Goal: Contribute content

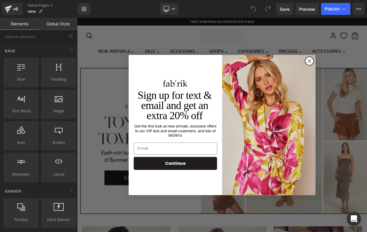
click at [361, 76] on icon "Close dialog" at bounding box center [366, 71] width 10 height 10
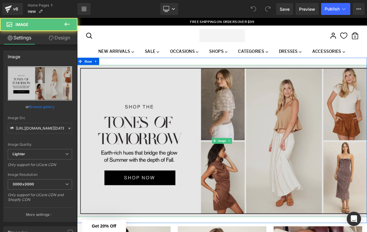
click at [326, 123] on img at bounding box center [257, 170] width 361 height 189
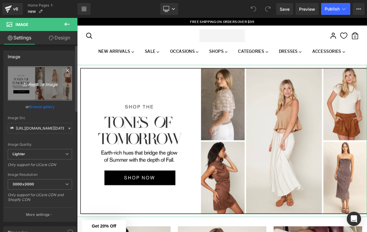
click at [39, 85] on icon "Replace Image" at bounding box center [40, 83] width 48 height 7
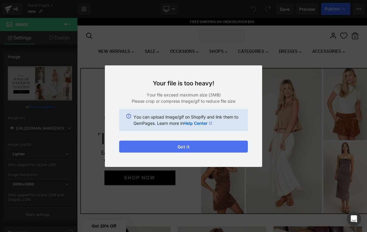
click at [166, 146] on button "Got it" at bounding box center [183, 146] width 129 height 12
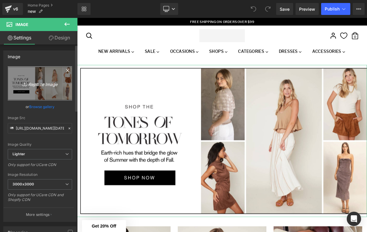
click at [38, 87] on link "Replace Image" at bounding box center [40, 83] width 64 height 34
type input "C:\fakepath\WEB BANNERS .jpg"
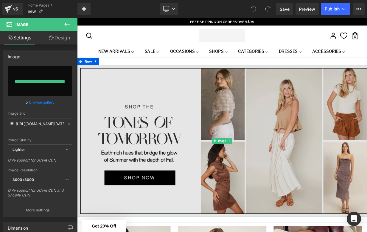
type input "[URL][DOMAIN_NAME]"
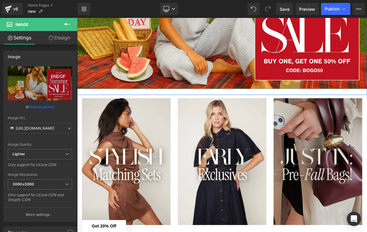
scroll to position [168, 0]
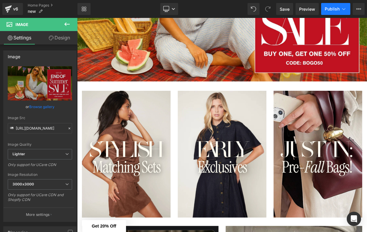
click at [334, 10] on span "Publish" at bounding box center [332, 9] width 15 height 5
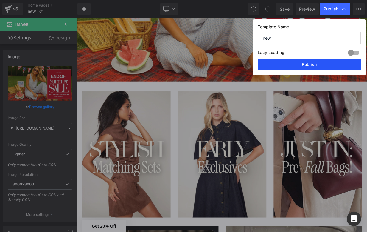
click at [311, 63] on button "Publish" at bounding box center [309, 64] width 103 height 12
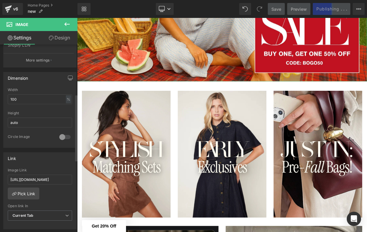
scroll to position [162, 0]
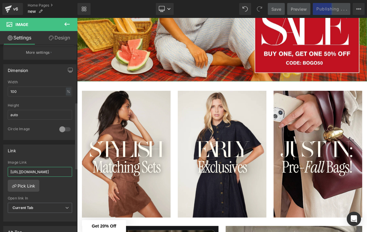
click at [39, 173] on input "[URL][DOMAIN_NAME]" at bounding box center [40, 172] width 64 height 10
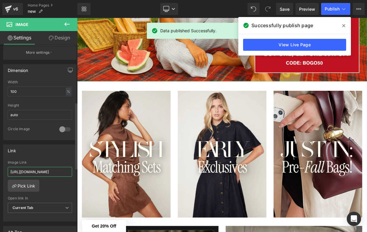
paste input "text"
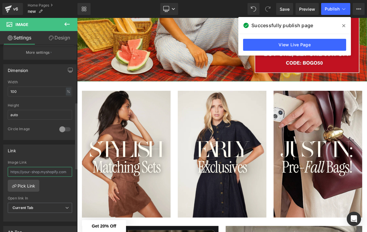
paste input "[URL][DOMAIN_NAME]"
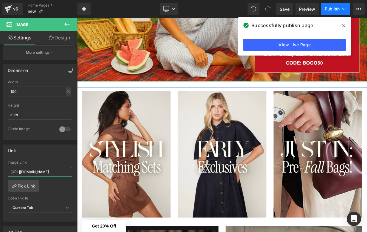
type input "[URL][DOMAIN_NAME]"
click at [333, 10] on span "Publish" at bounding box center [332, 9] width 15 height 5
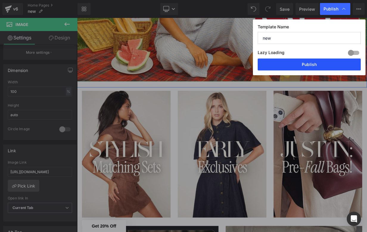
click at [313, 66] on button "Publish" at bounding box center [309, 64] width 103 height 12
